Goal: Task Accomplishment & Management: Use online tool/utility

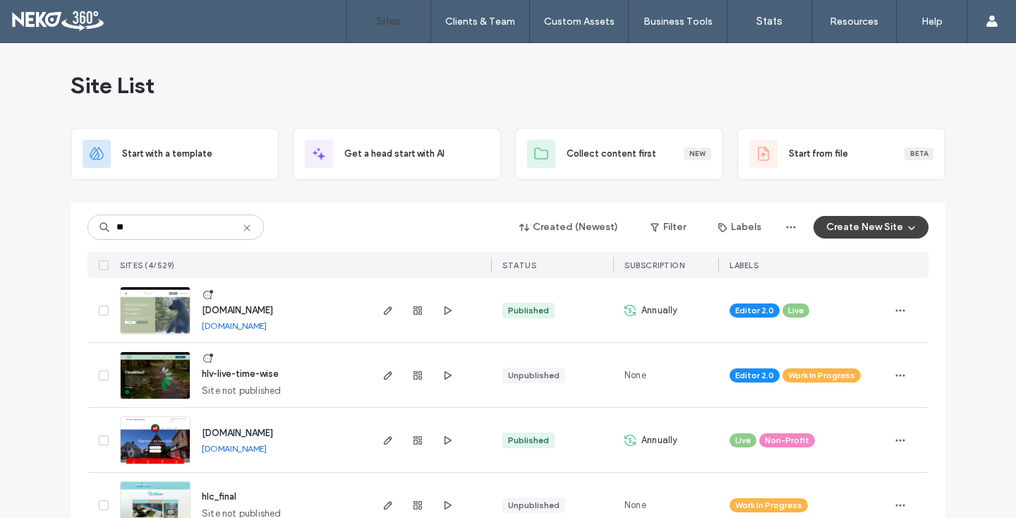
type input "**"
click at [145, 365] on img at bounding box center [155, 400] width 69 height 96
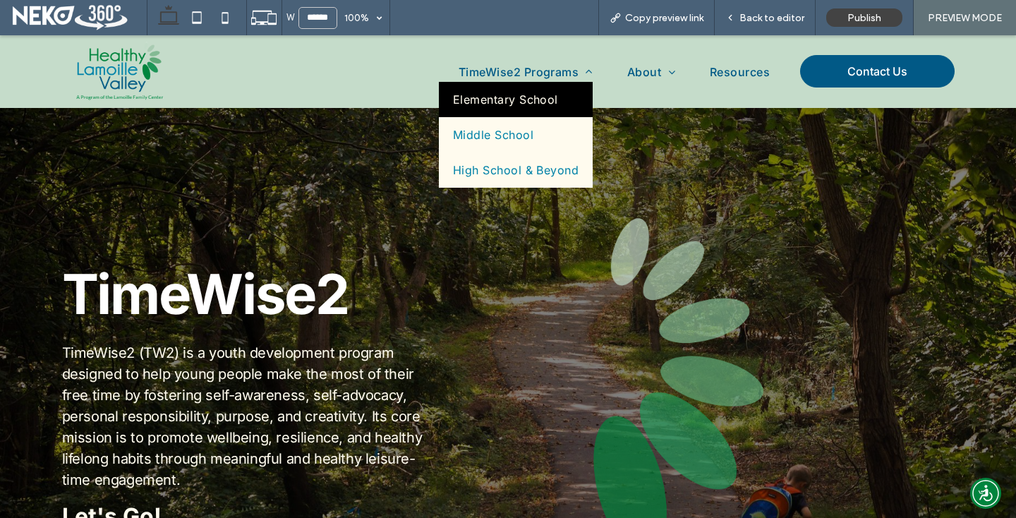
click at [480, 100] on span "Elementary School" at bounding box center [505, 99] width 105 height 14
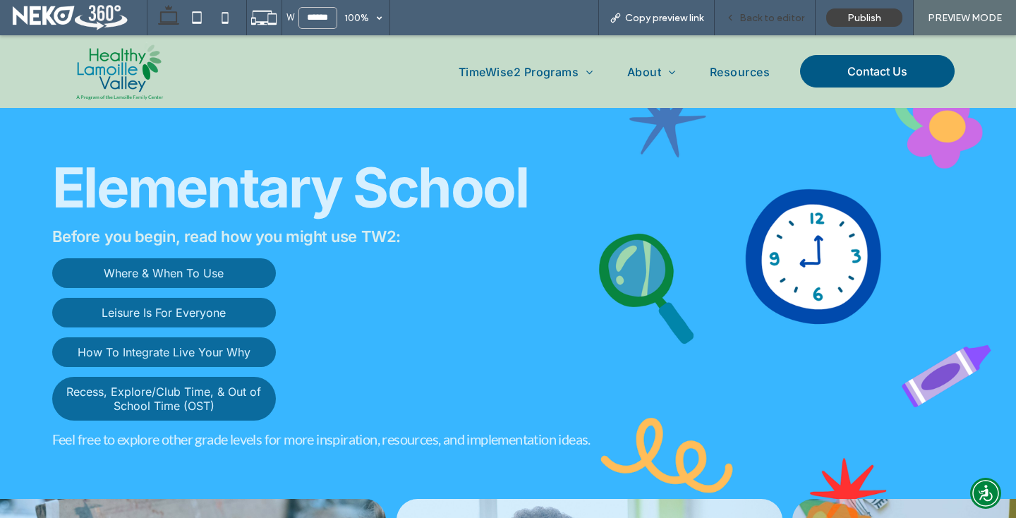
click at [730, 15] on icon at bounding box center [730, 18] width 10 height 10
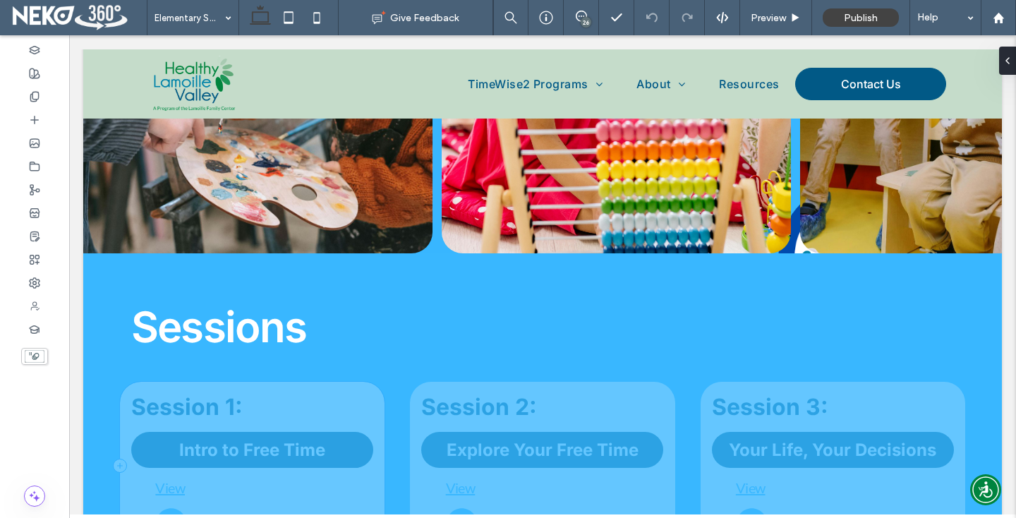
scroll to position [932, 0]
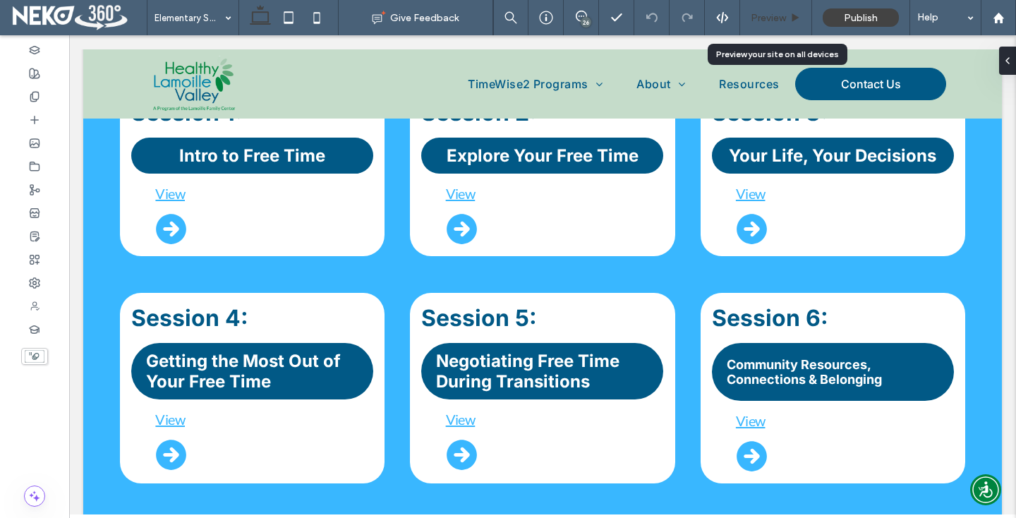
click at [777, 11] on div "Preview" at bounding box center [776, 17] width 72 height 35
click at [776, 14] on span "Preview" at bounding box center [768, 18] width 35 height 12
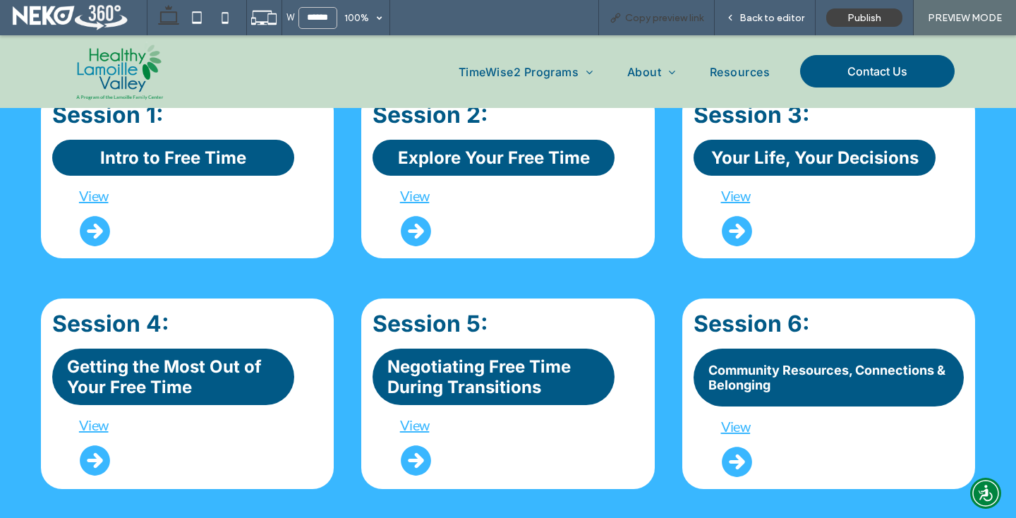
scroll to position [934, 0]
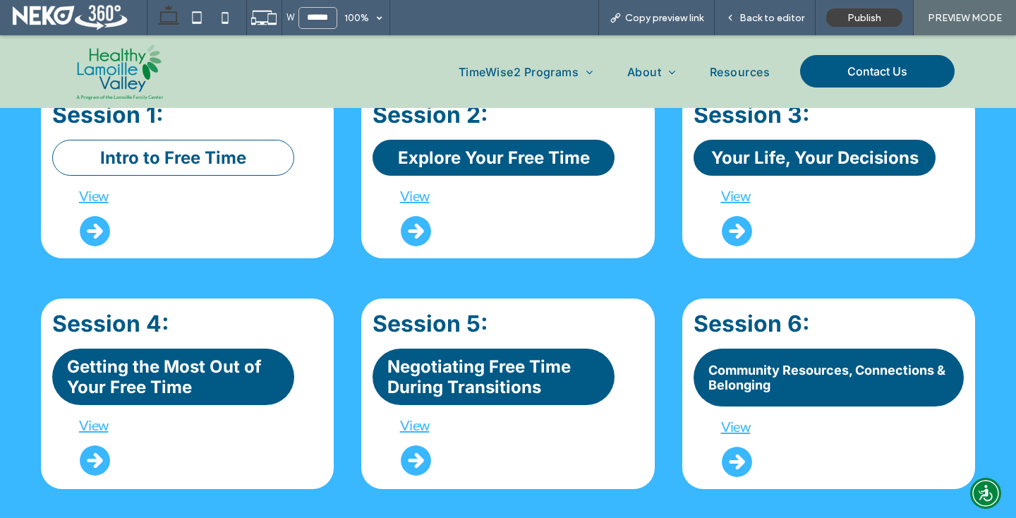
click at [177, 149] on span "Intro to Free Time" at bounding box center [173, 157] width 146 height 20
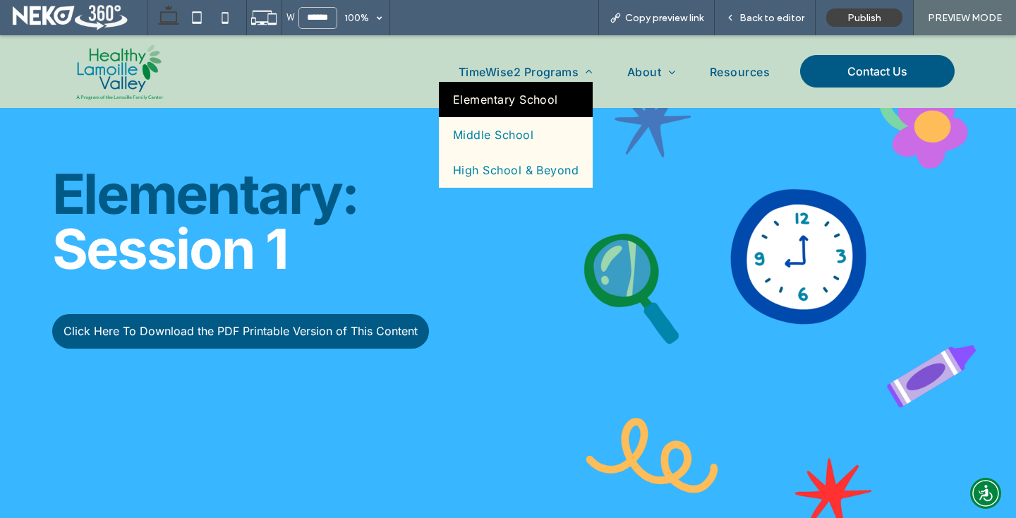
click at [513, 108] on link "Elementary School" at bounding box center [516, 99] width 155 height 35
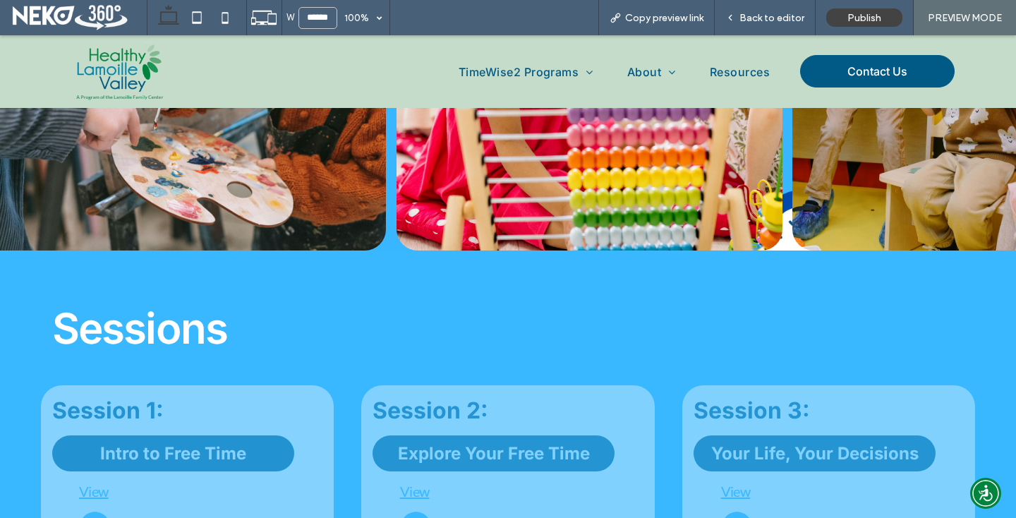
scroll to position [759, 0]
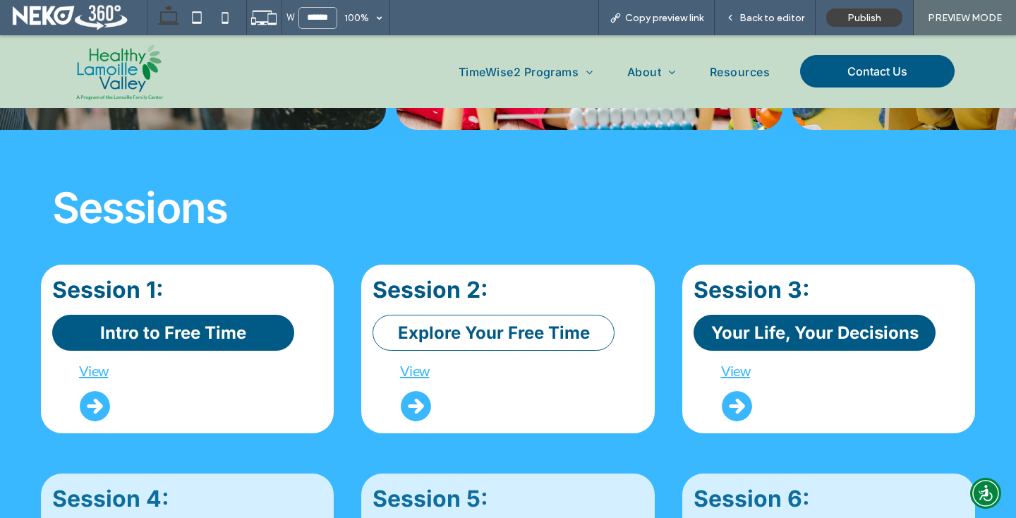
click at [411, 324] on span "Explore Your Free Time" at bounding box center [494, 333] width 192 height 20
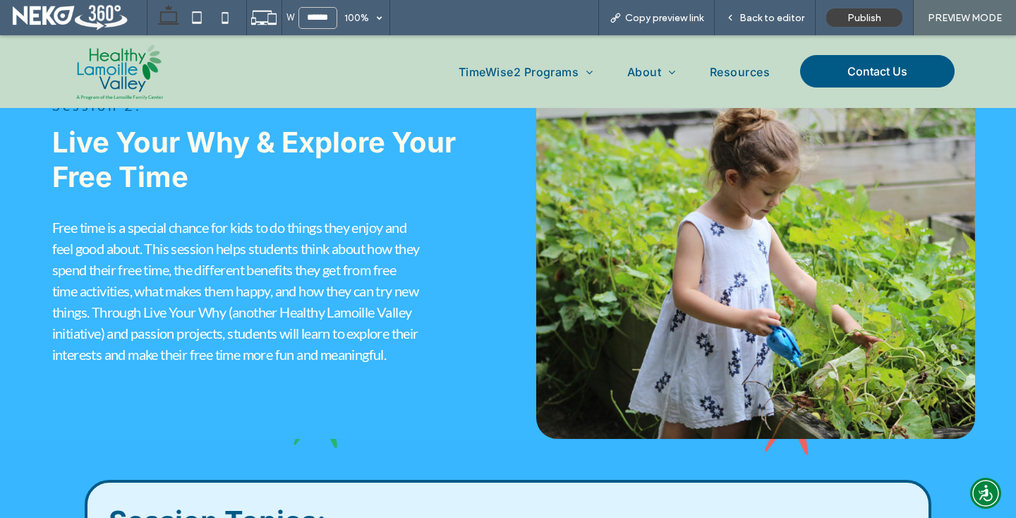
scroll to position [421, 0]
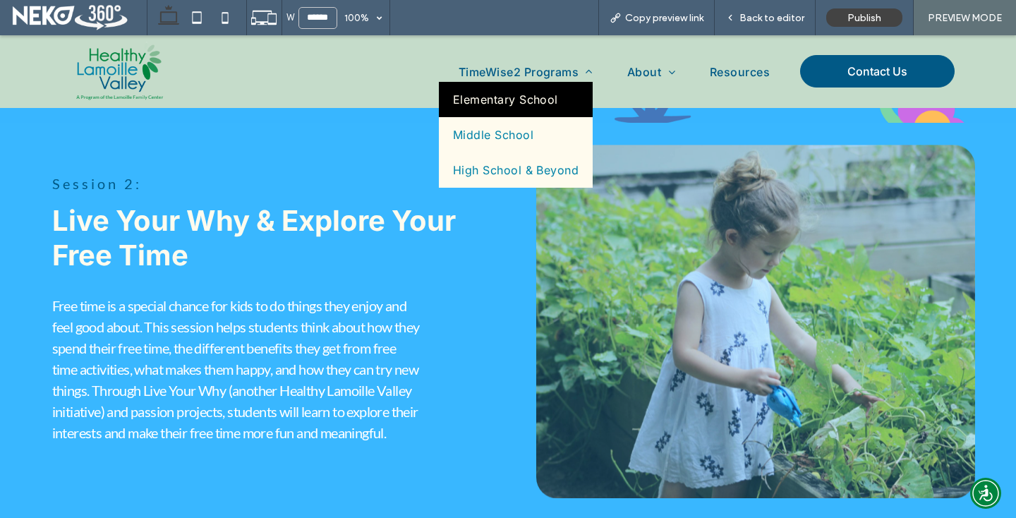
click at [497, 95] on span "Elementary School" at bounding box center [505, 99] width 105 height 14
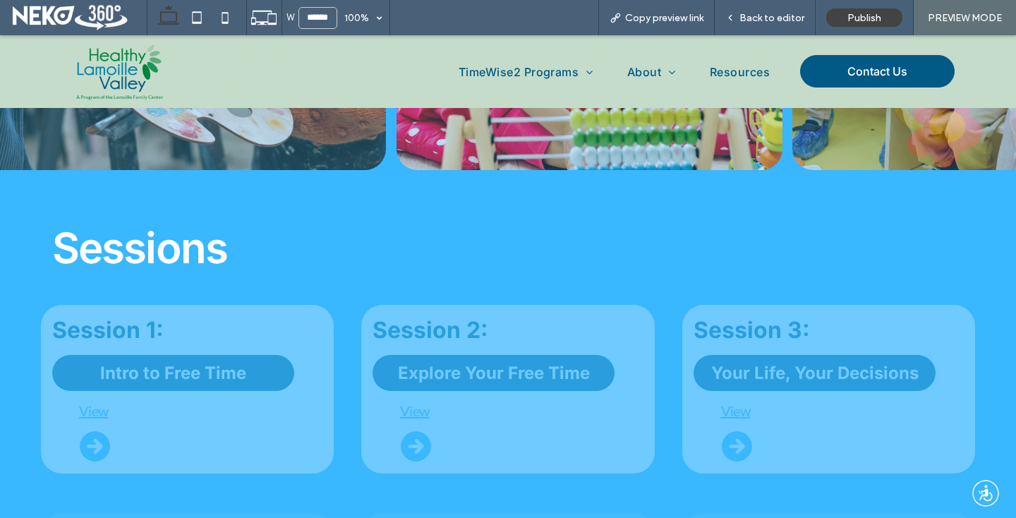
scroll to position [778, 0]
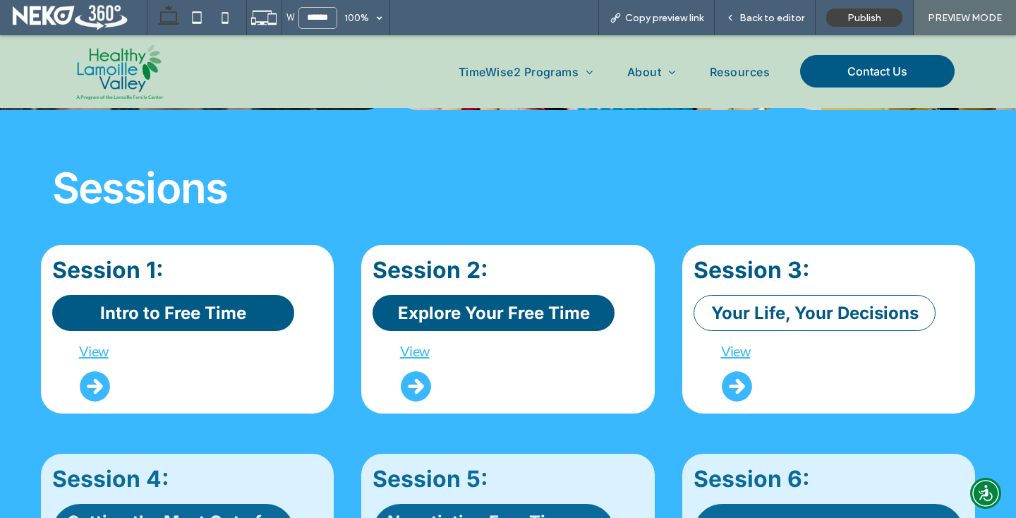
click at [797, 310] on span "Your Life, Your Decisions" at bounding box center [814, 313] width 207 height 20
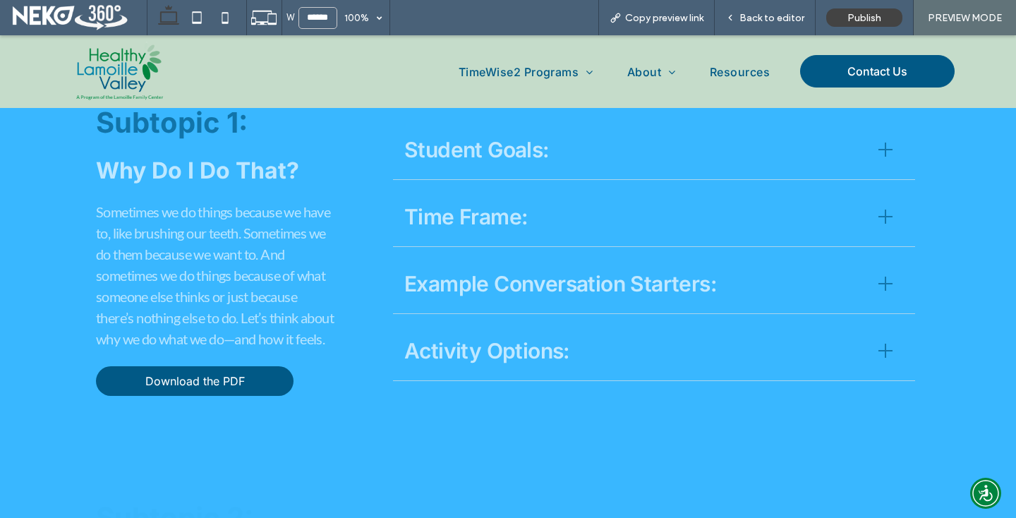
scroll to position [1478, 0]
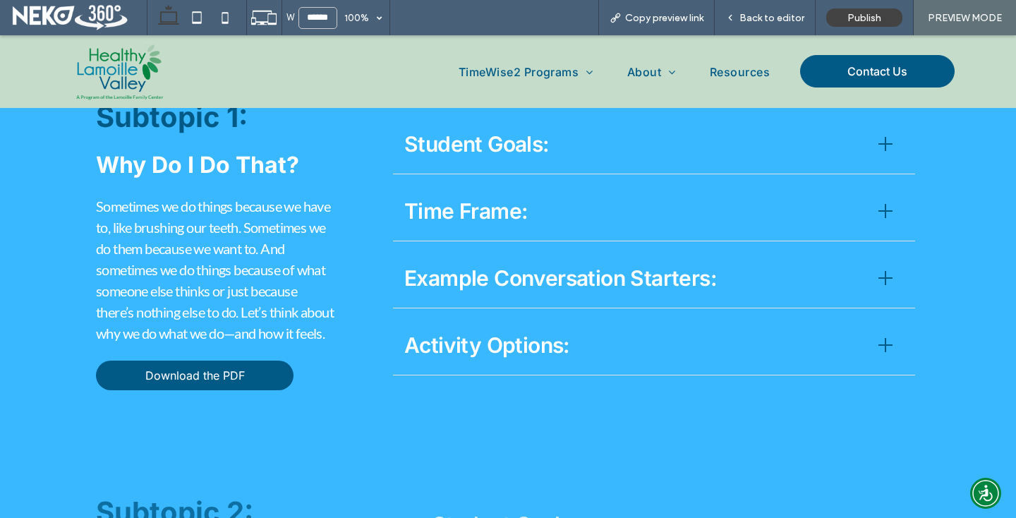
click at [504, 154] on span "Student Goals:" at bounding box center [632, 144] width 457 height 32
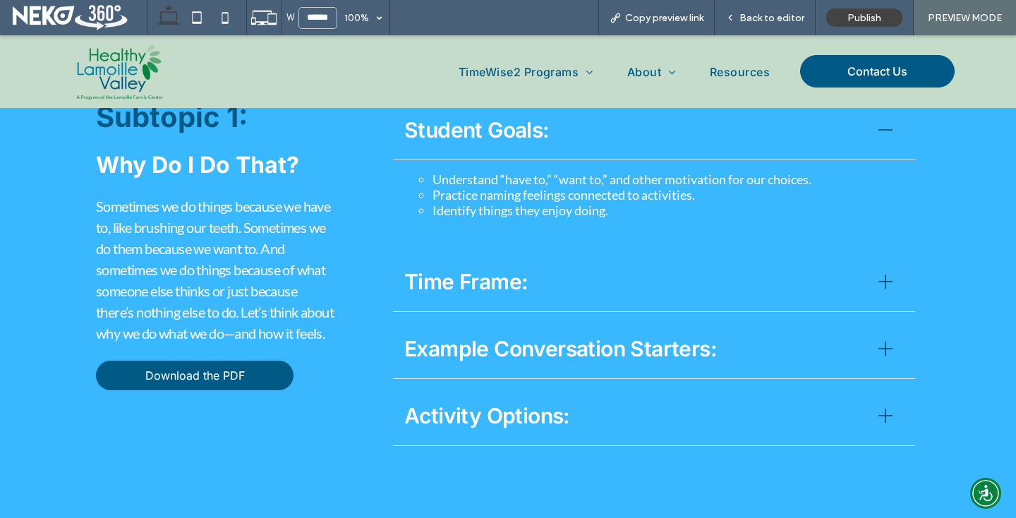
click at [433, 288] on span "Time Frame:" at bounding box center [632, 282] width 457 height 32
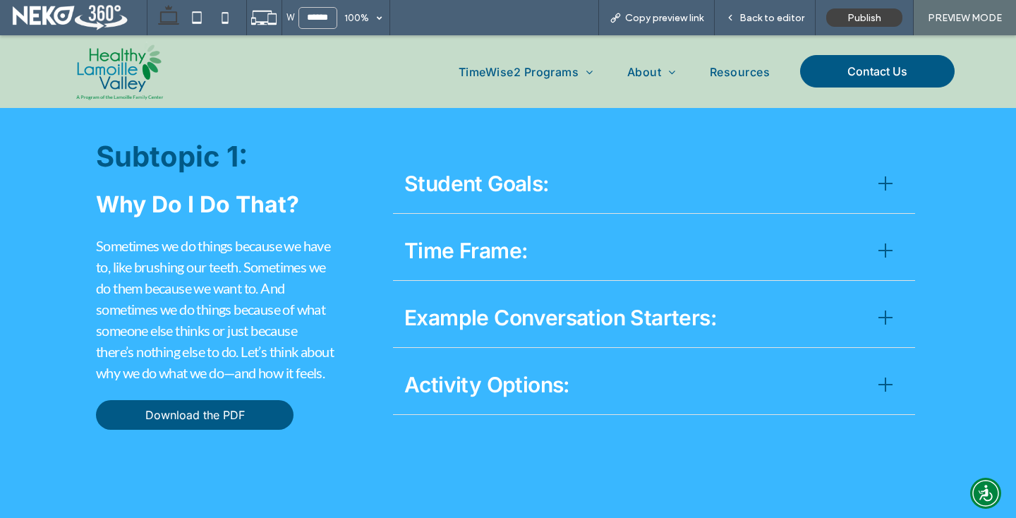
scroll to position [1440, 0]
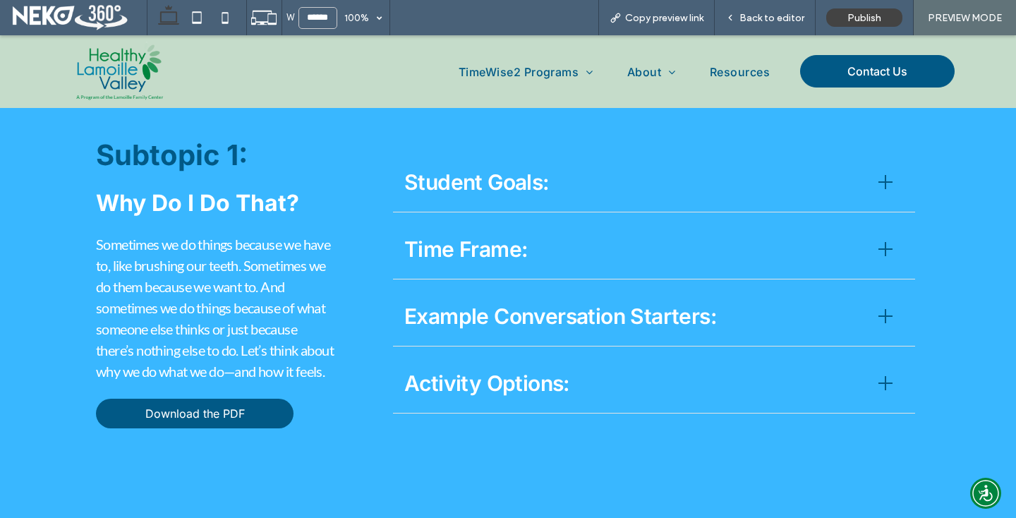
click at [44, 150] on div "Subtopic 1: Why Do I Do That? Sometimes we do things because we have to, like b…" at bounding box center [508, 283] width 1016 height 394
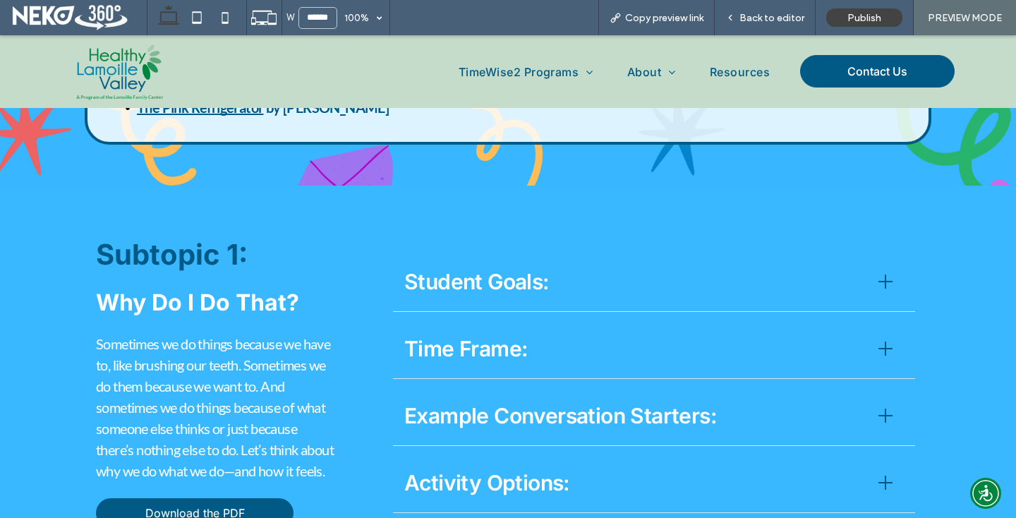
scroll to position [1258, 0]
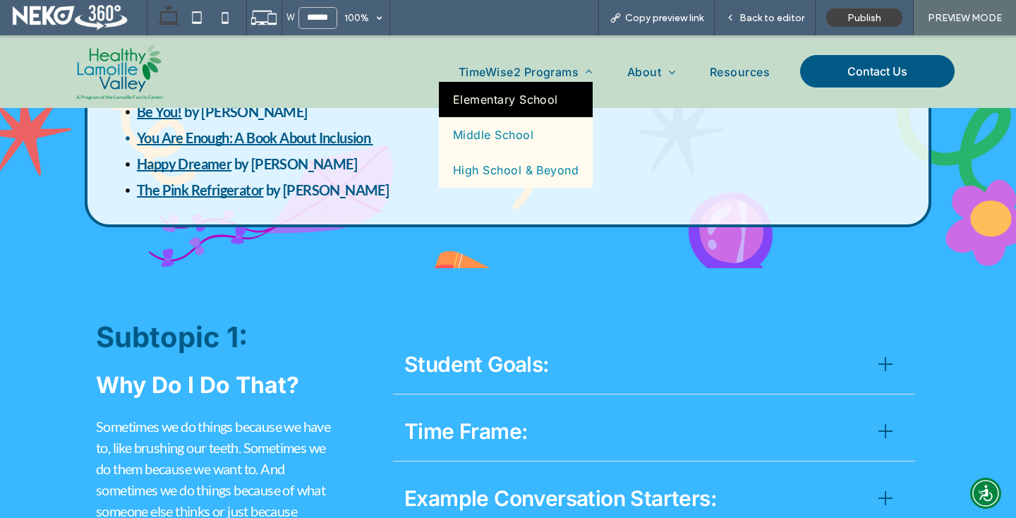
click at [490, 97] on span "Elementary School" at bounding box center [505, 99] width 105 height 14
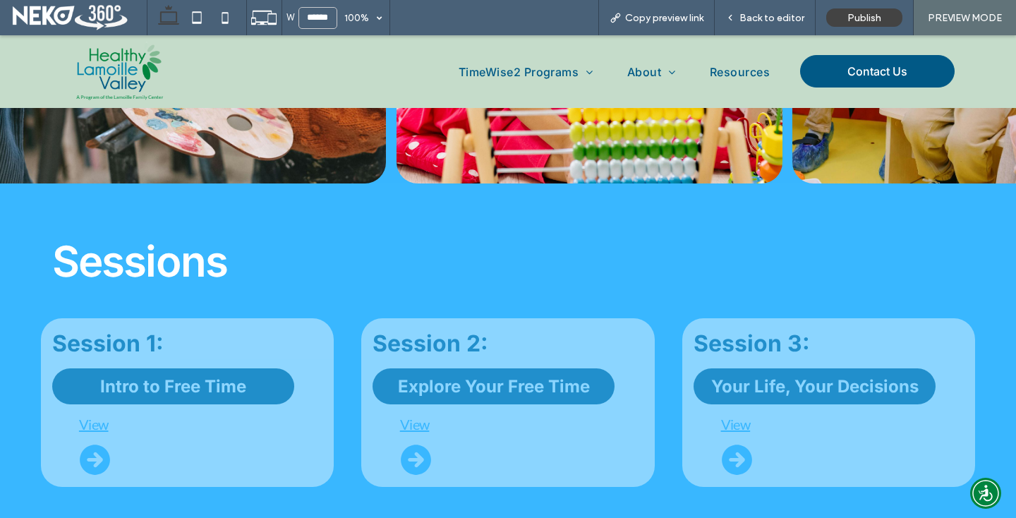
scroll to position [756, 0]
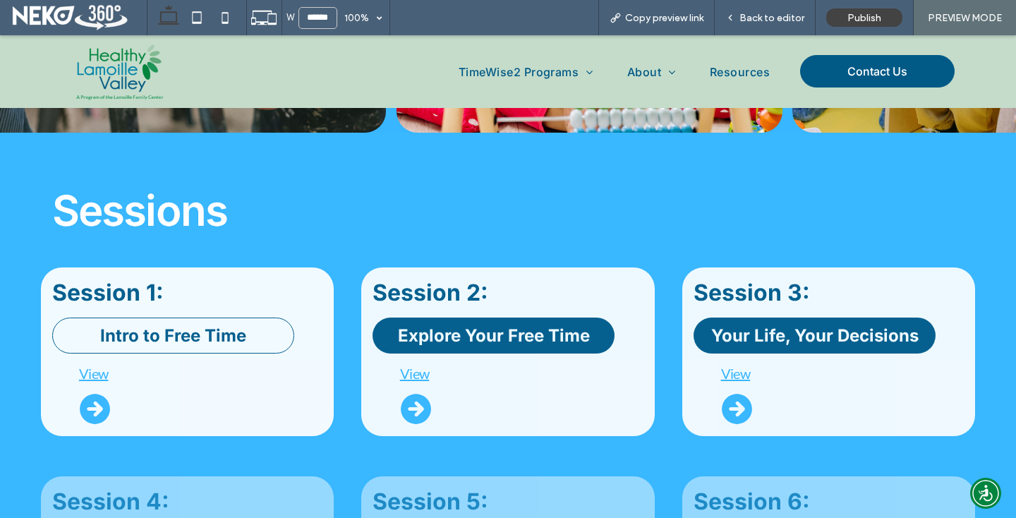
click at [156, 318] on link "Intro to Free Time" at bounding box center [173, 336] width 242 height 36
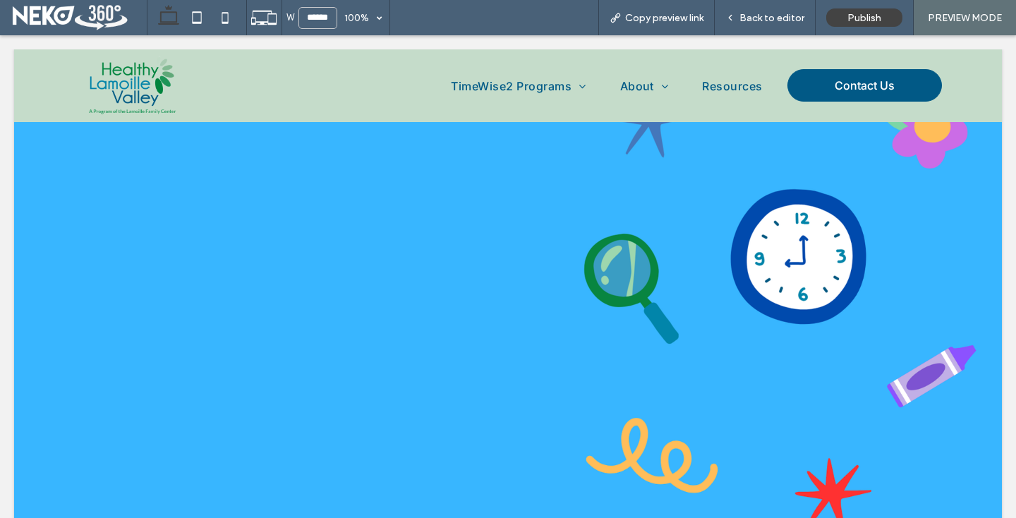
scroll to position [0, 0]
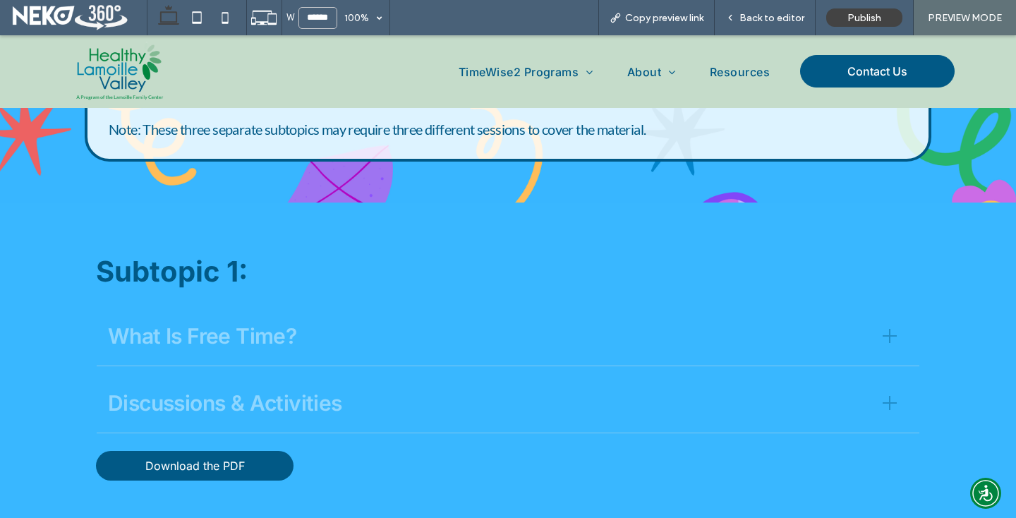
scroll to position [1101, 0]
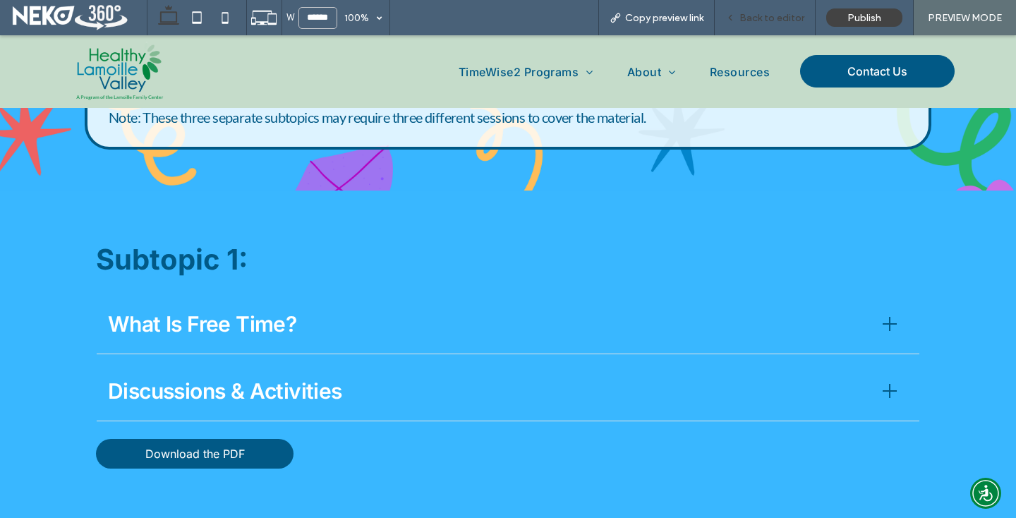
click at [747, 20] on span "Back to editor" at bounding box center [772, 18] width 65 height 12
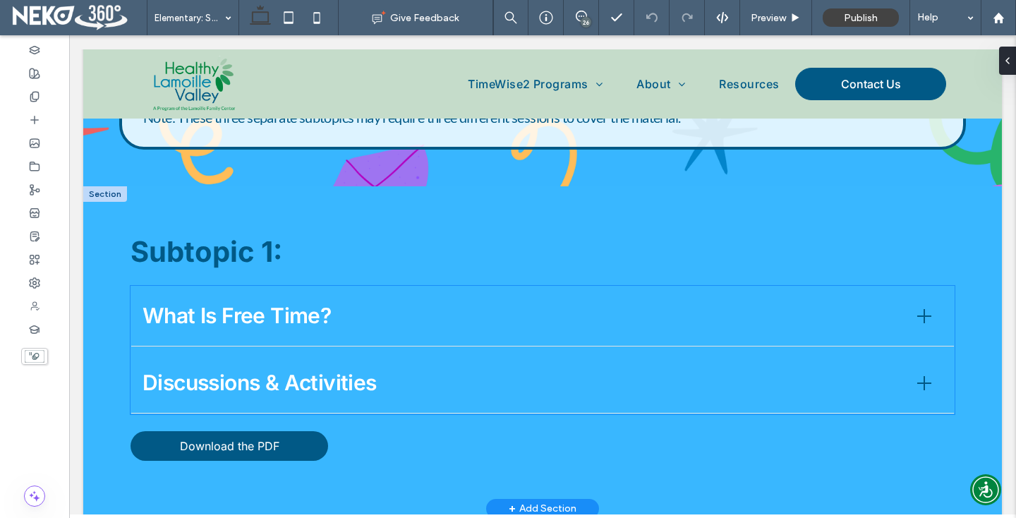
scroll to position [1103, 0]
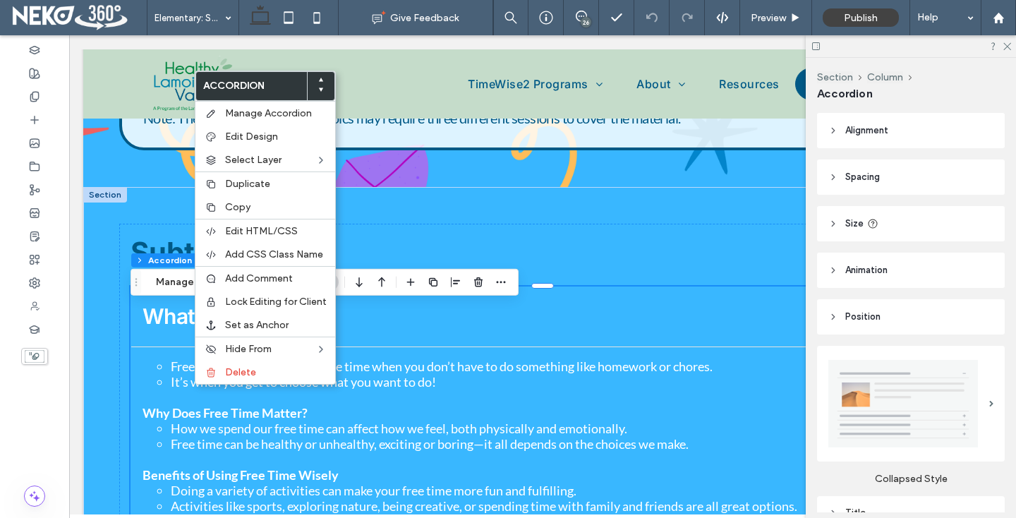
click at [143, 321] on span "What Is Free Time?" at bounding box center [522, 317] width 758 height 32
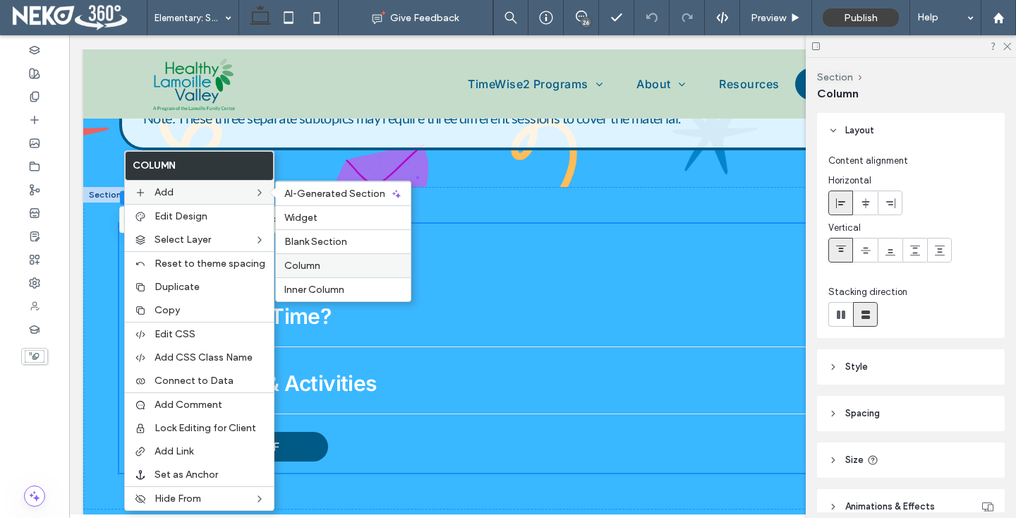
click at [299, 260] on span "Column" at bounding box center [302, 266] width 36 height 12
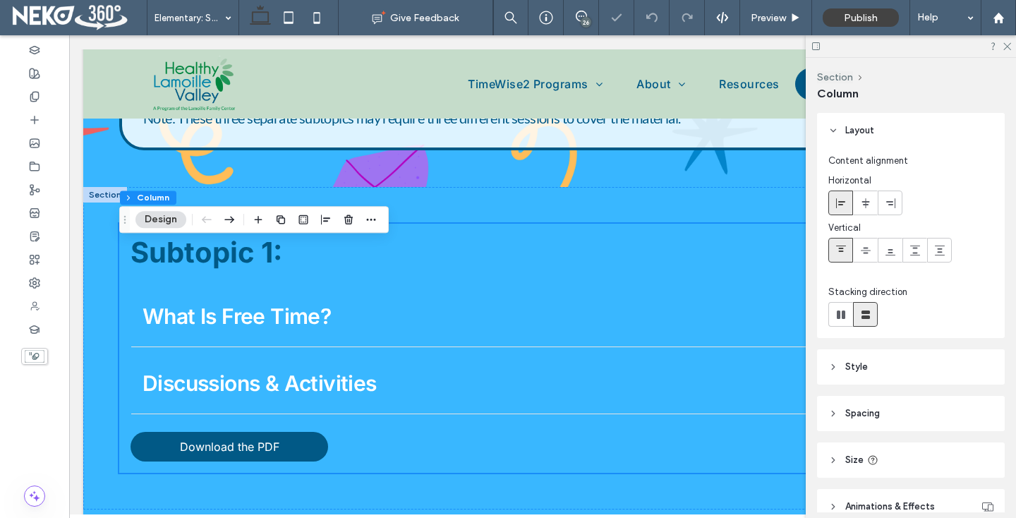
type input "**"
type input "***"
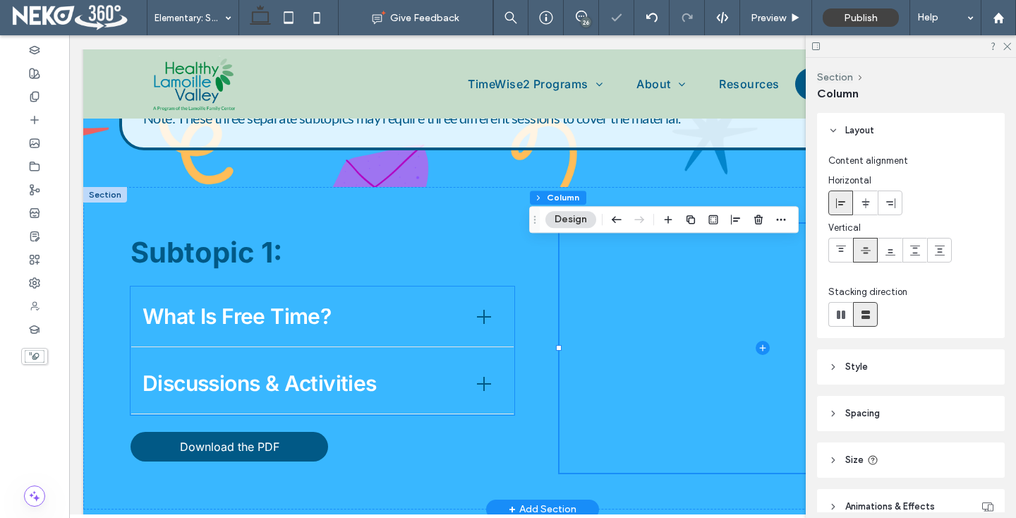
click at [390, 332] on span "What Is Free Time?" at bounding box center [302, 317] width 318 height 32
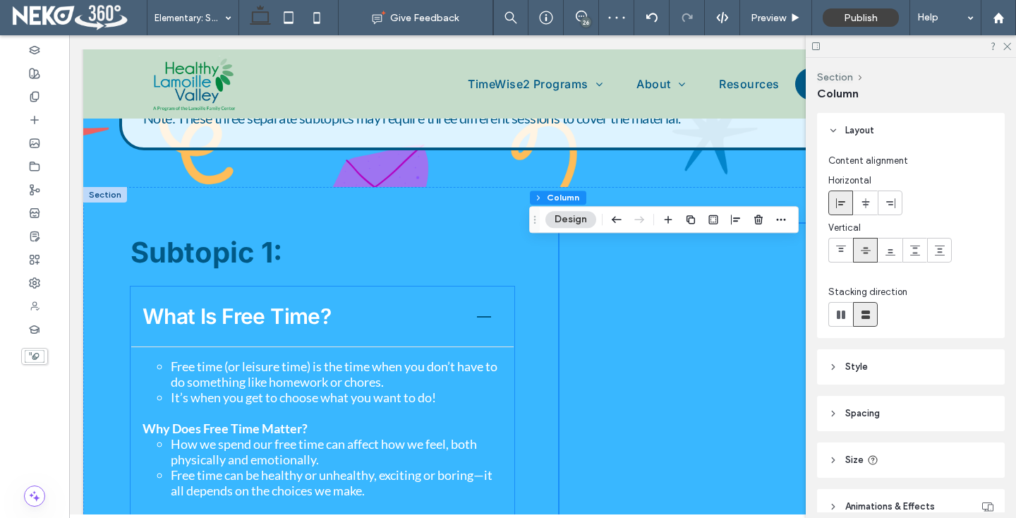
click at [416, 316] on div "What Is Free Time?" at bounding box center [322, 317] width 382 height 60
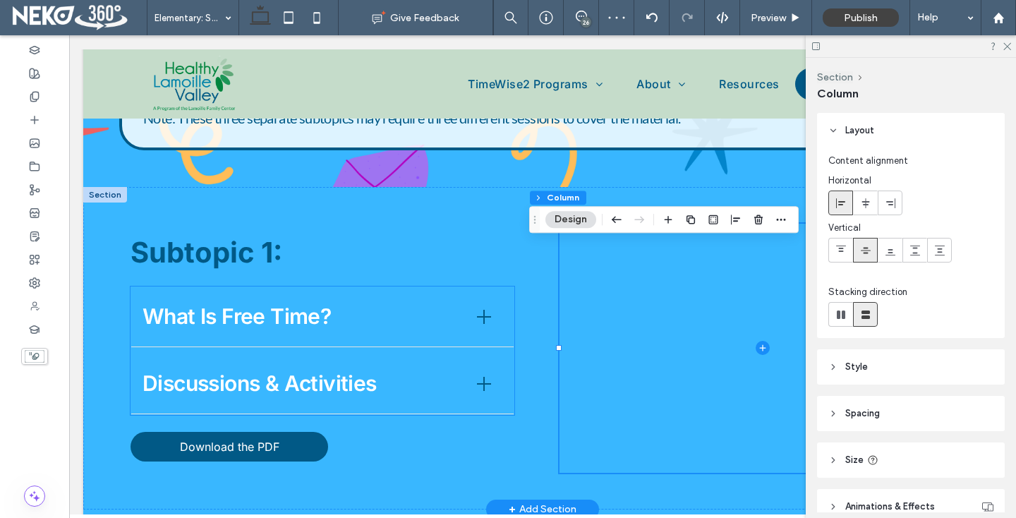
click at [444, 318] on div "What Is Free Time?" at bounding box center [322, 317] width 382 height 60
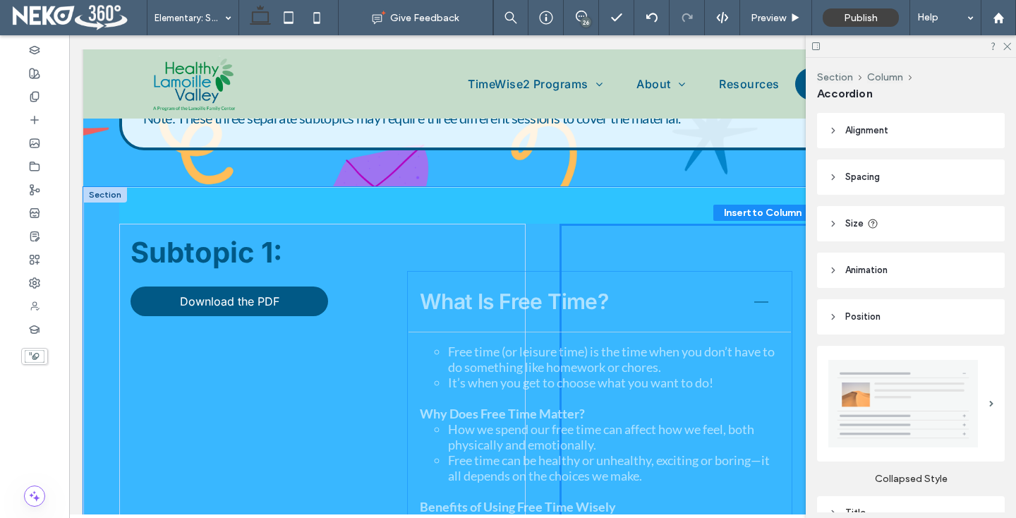
drag, startPoint x: 368, startPoint y: 339, endPoint x: 648, endPoint y: 302, distance: 281.9
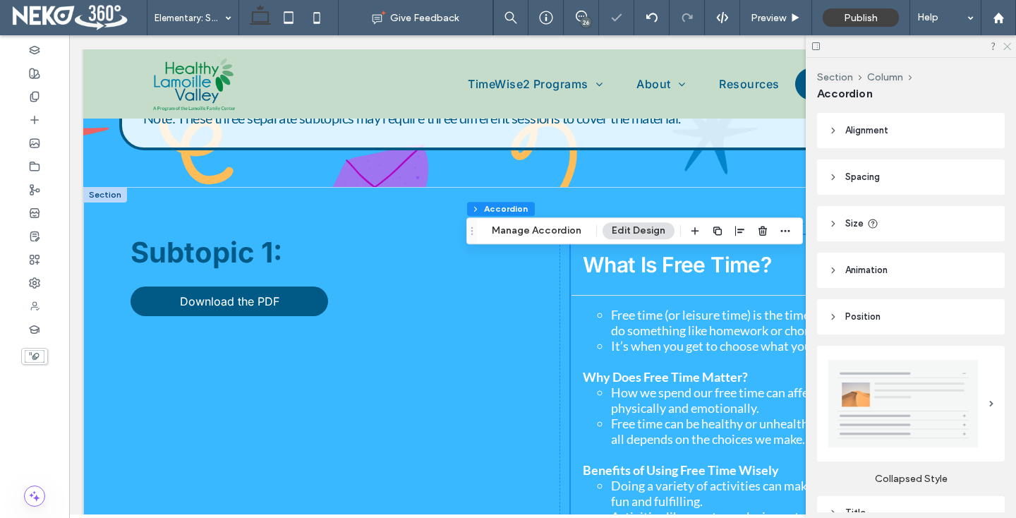
click at [1008, 44] on icon at bounding box center [1006, 45] width 9 height 9
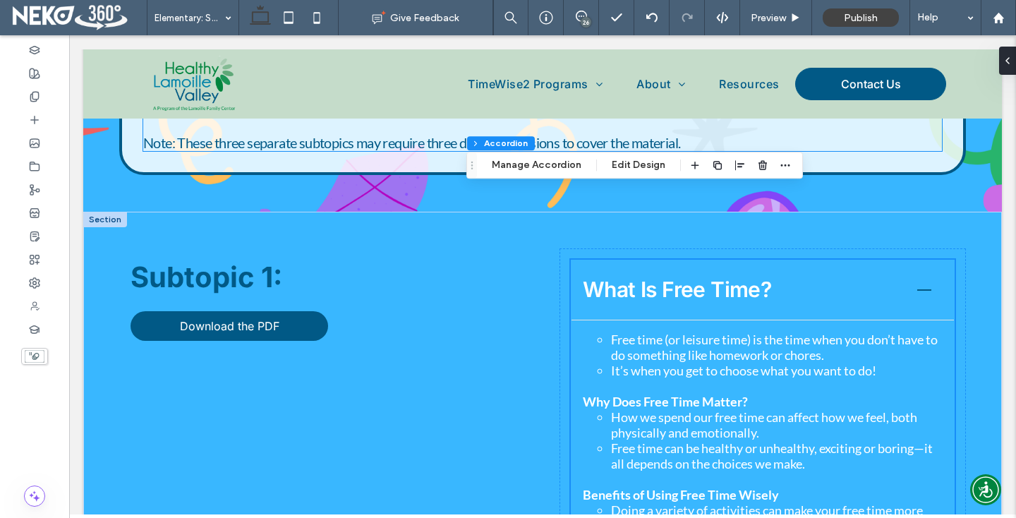
scroll to position [893, 0]
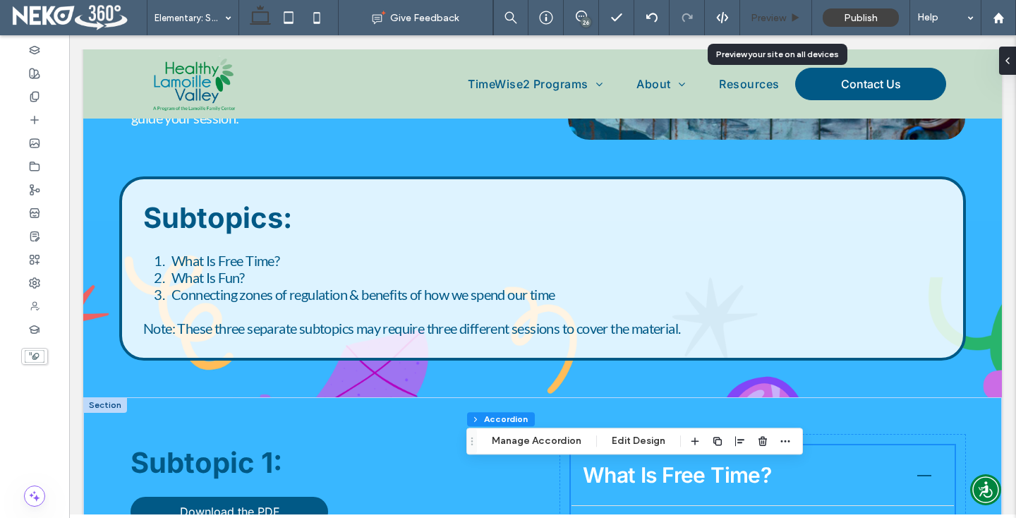
click at [764, 16] on span "Preview" at bounding box center [768, 18] width 35 height 12
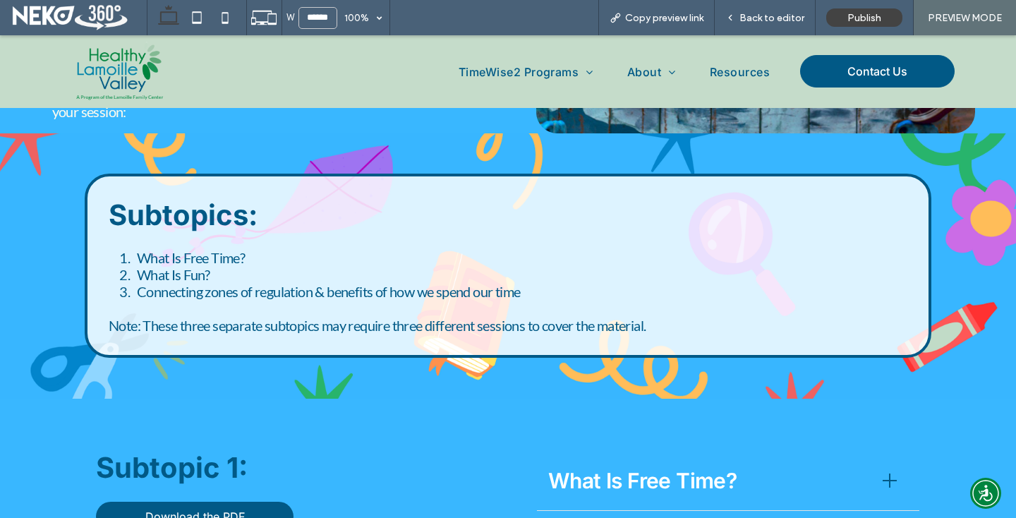
scroll to position [886, 0]
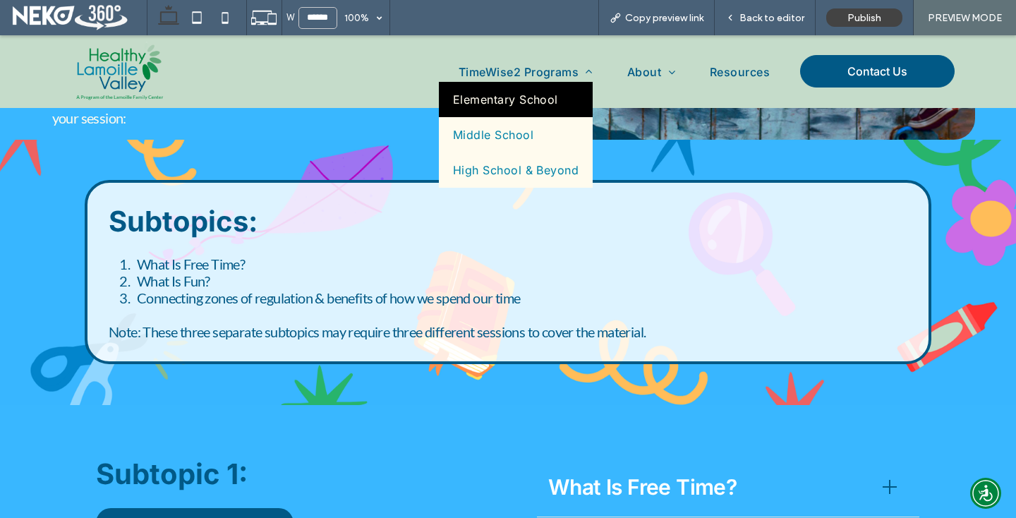
click at [479, 99] on span "Elementary School" at bounding box center [505, 99] width 105 height 14
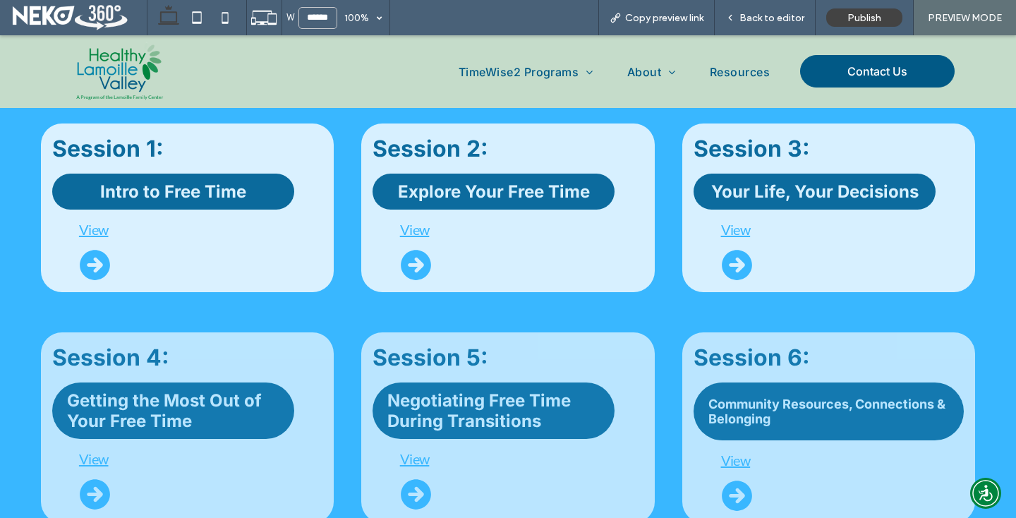
scroll to position [901, 0]
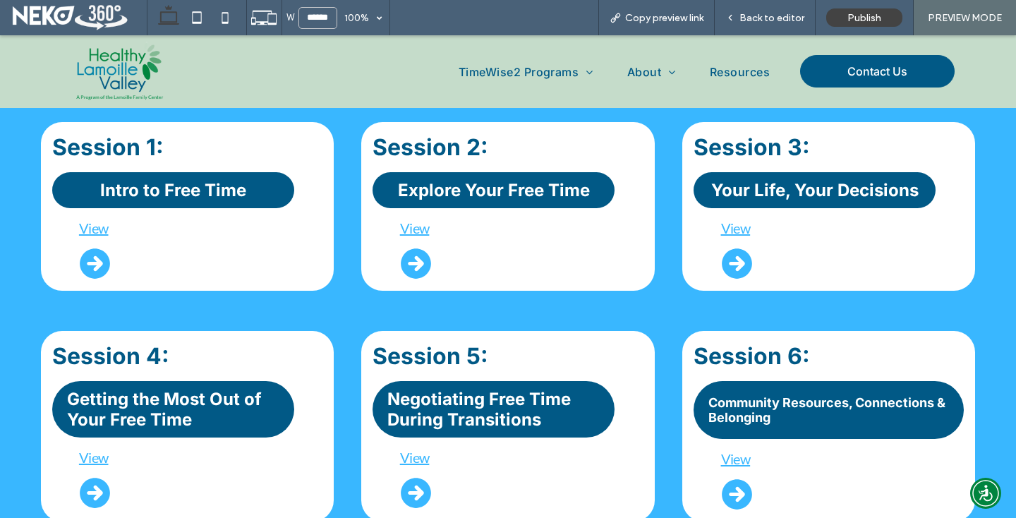
click at [774, 212] on div "Session 3: Your Life, Your Decisions View" at bounding box center [828, 206] width 293 height 169
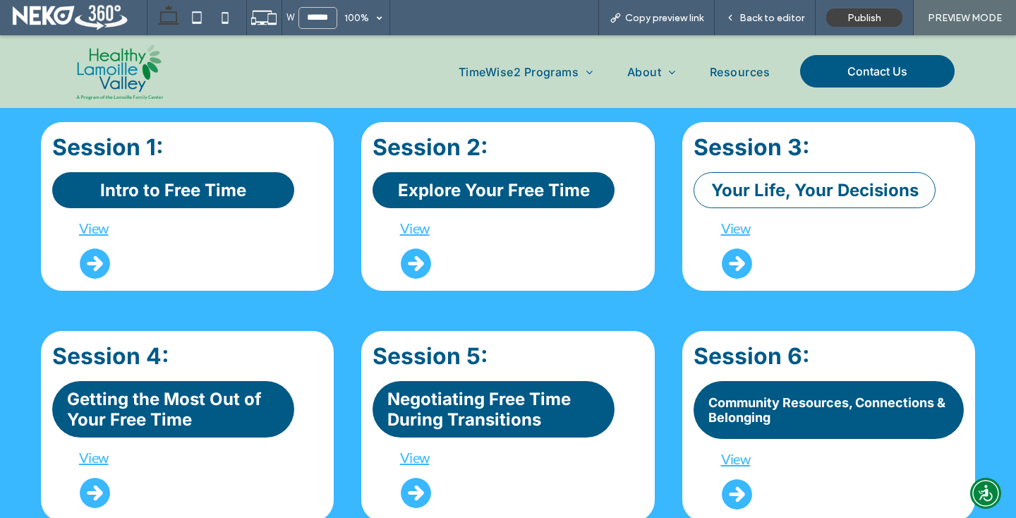
click at [774, 202] on link "Your Life, Your Decisions" at bounding box center [815, 190] width 242 height 36
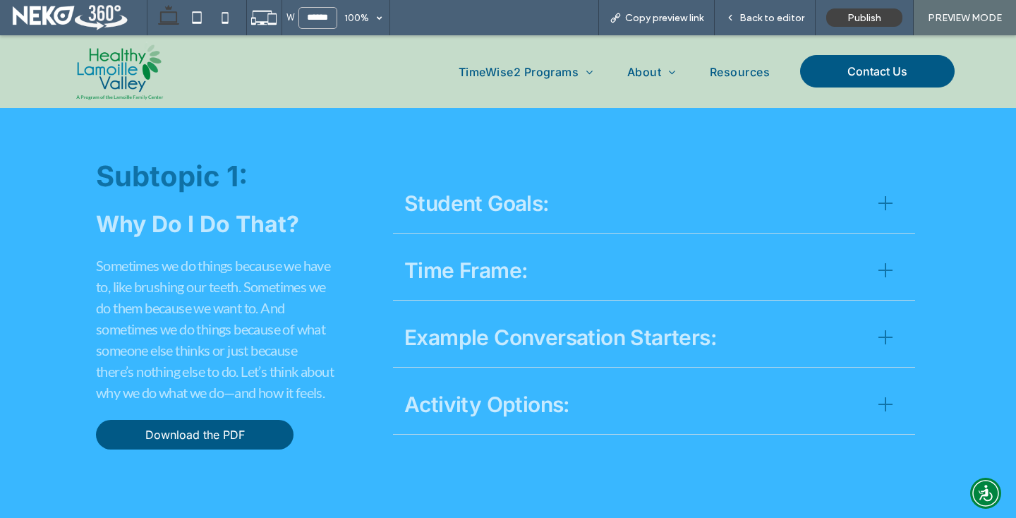
scroll to position [1476, 0]
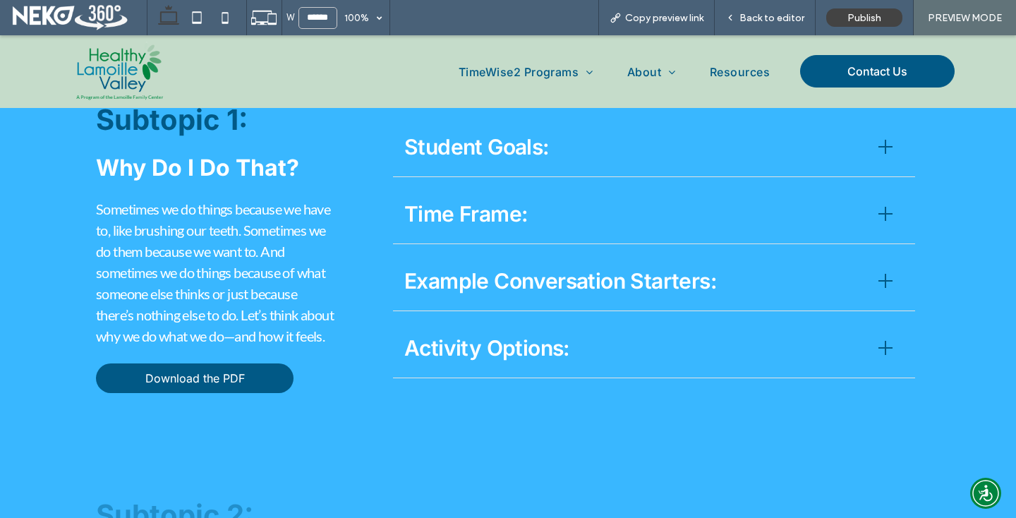
click at [509, 136] on div "Student Goals:" at bounding box center [654, 147] width 522 height 60
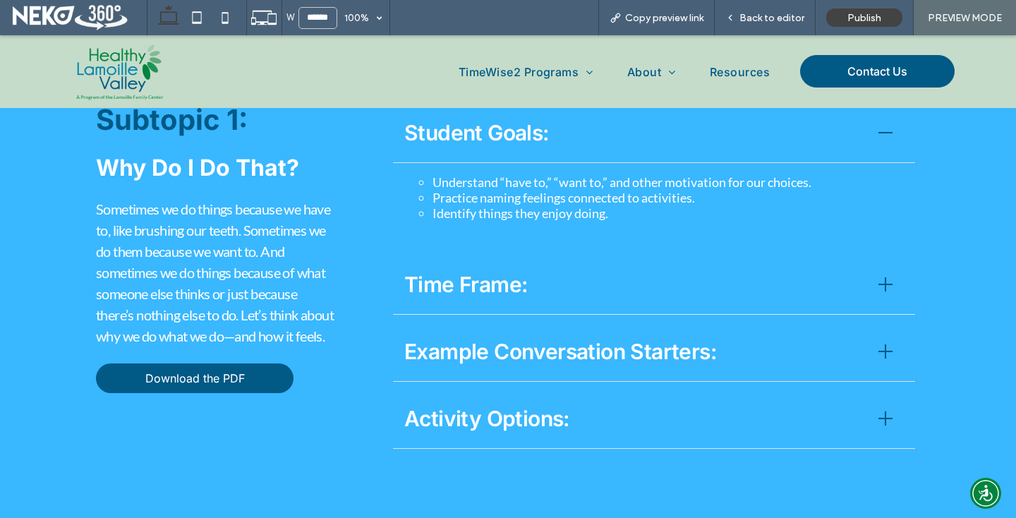
click at [422, 282] on span "Time Frame:" at bounding box center [632, 285] width 457 height 32
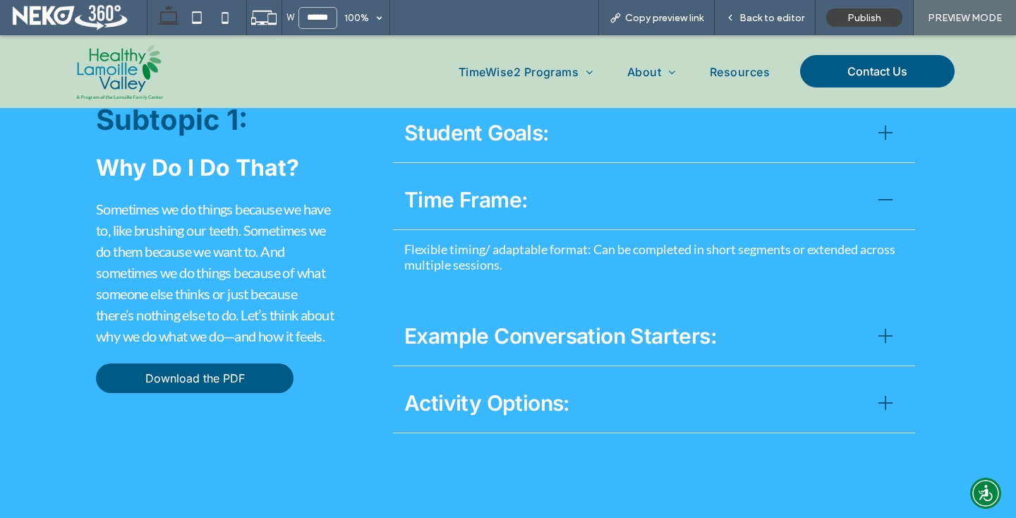
click at [433, 328] on span "Example Conversation Starters:" at bounding box center [632, 336] width 457 height 32
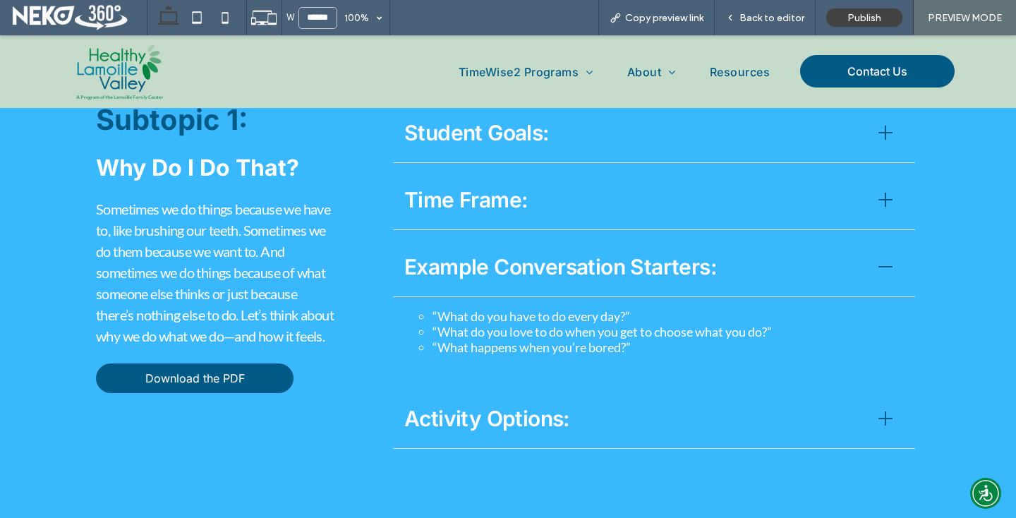
click at [424, 422] on span "Activity Options:" at bounding box center [632, 419] width 457 height 32
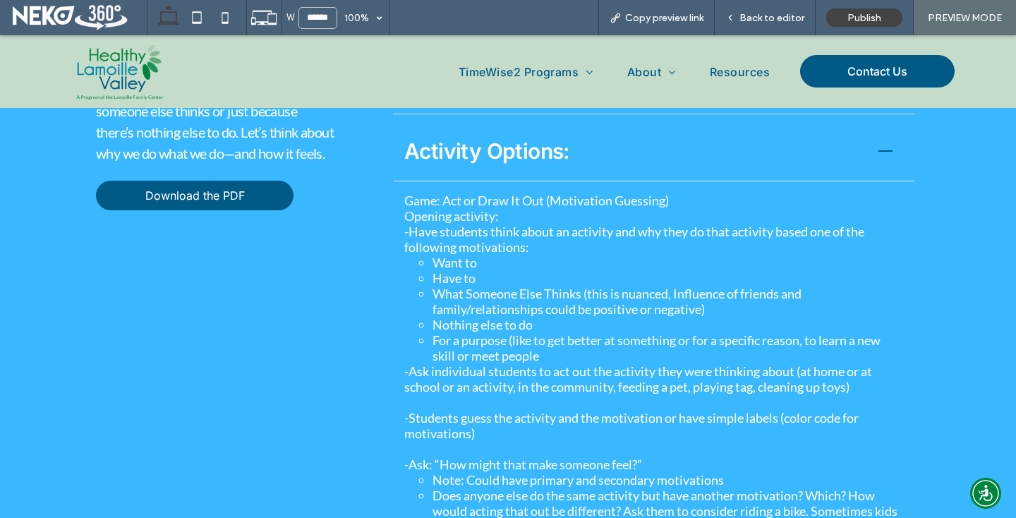
scroll to position [1510, 0]
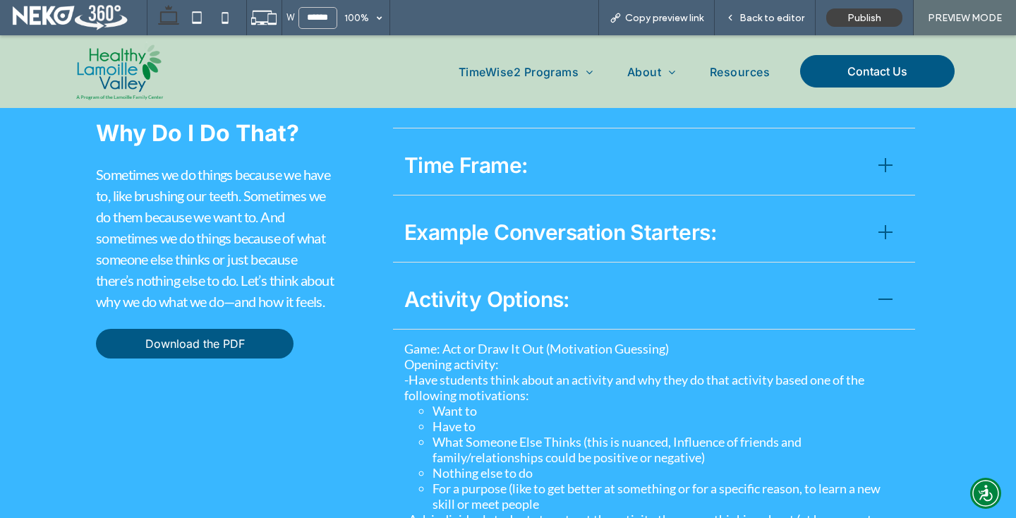
click at [482, 309] on span "Activity Options:" at bounding box center [632, 300] width 457 height 32
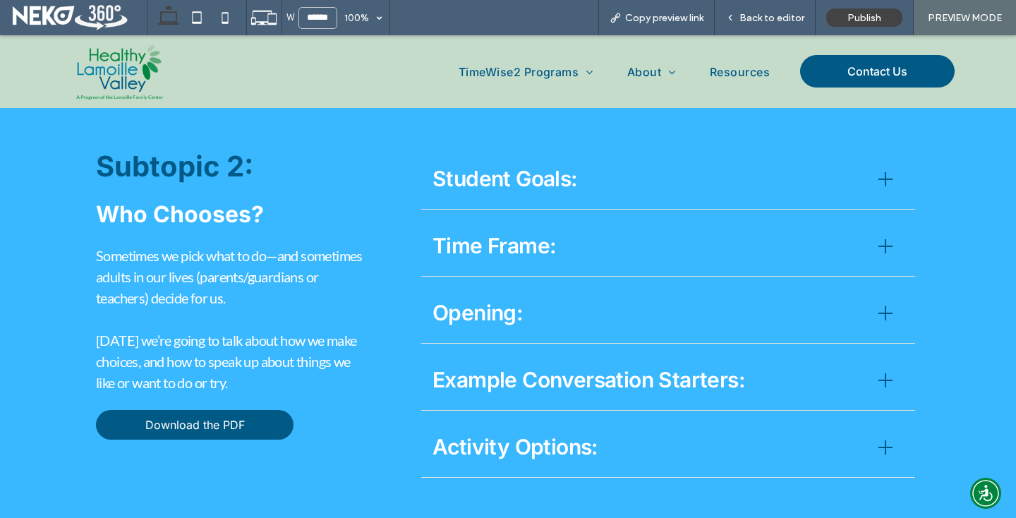
click at [456, 454] on span "Activity Options:" at bounding box center [647, 447] width 429 height 32
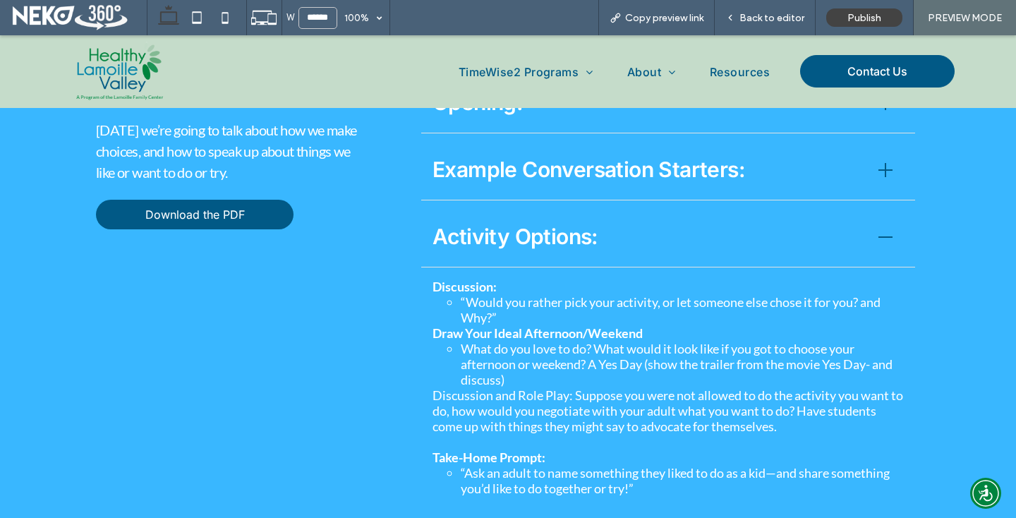
scroll to position [1876, 0]
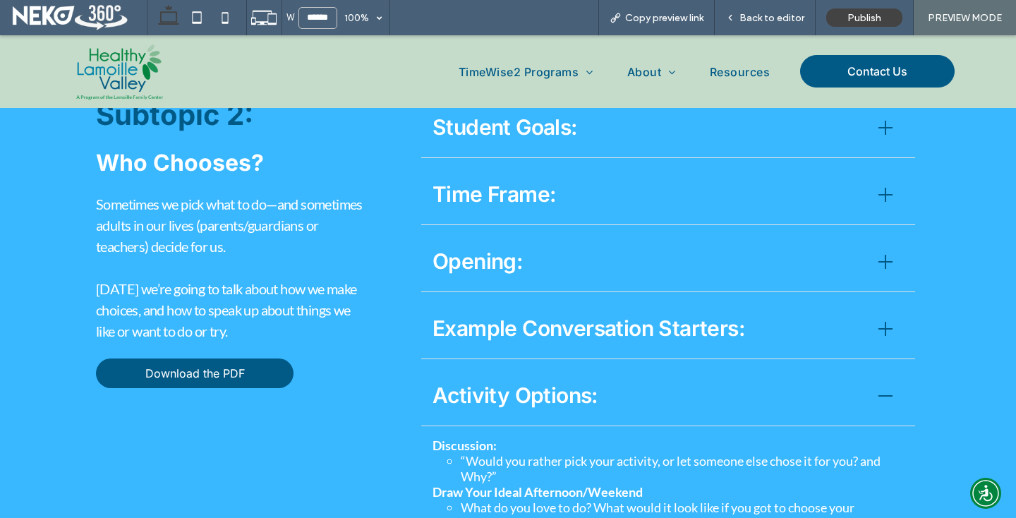
click at [473, 411] on span "Activity Options:" at bounding box center [647, 396] width 429 height 32
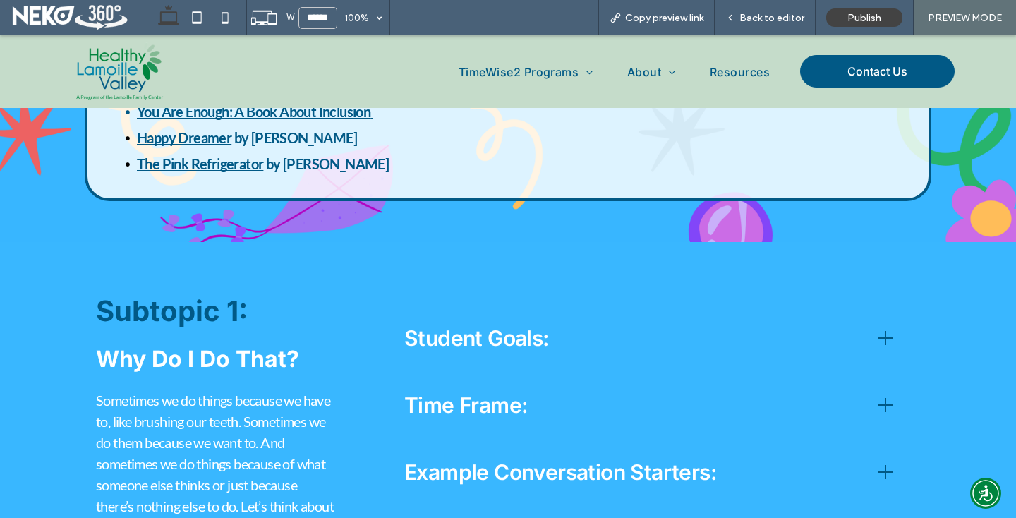
scroll to position [1291, 0]
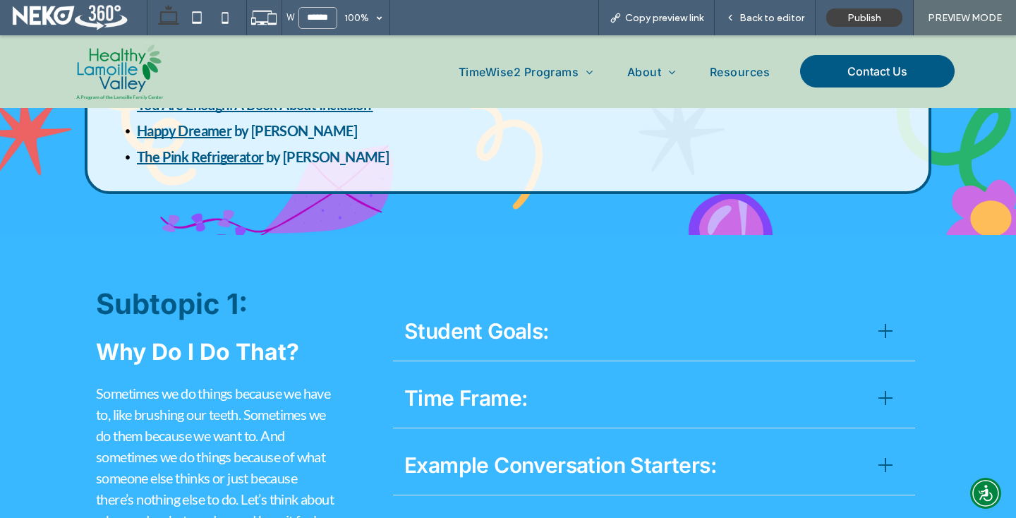
click at [567, 344] on span "Student Goals:" at bounding box center [632, 331] width 457 height 32
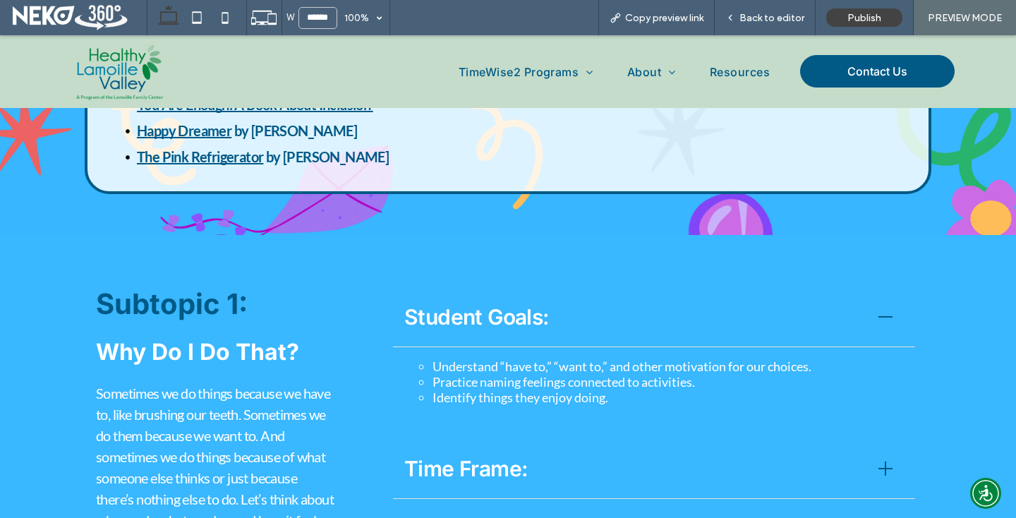
drag, startPoint x: 567, startPoint y: 344, endPoint x: 485, endPoint y: 437, distance: 124.0
